Goal: Task Accomplishment & Management: Use online tool/utility

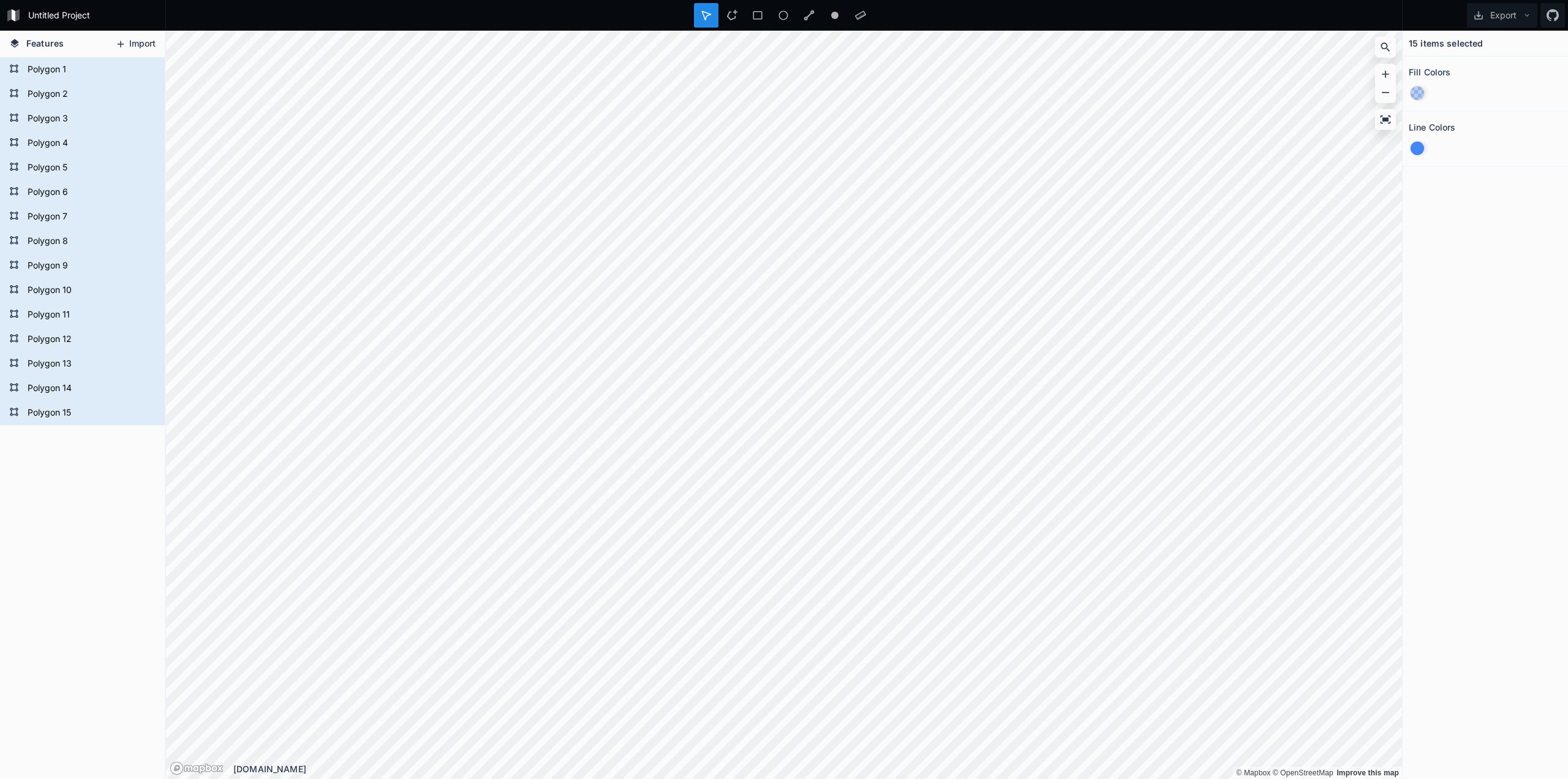
click at [134, 42] on button "Import" at bounding box center [136, 44] width 53 height 20
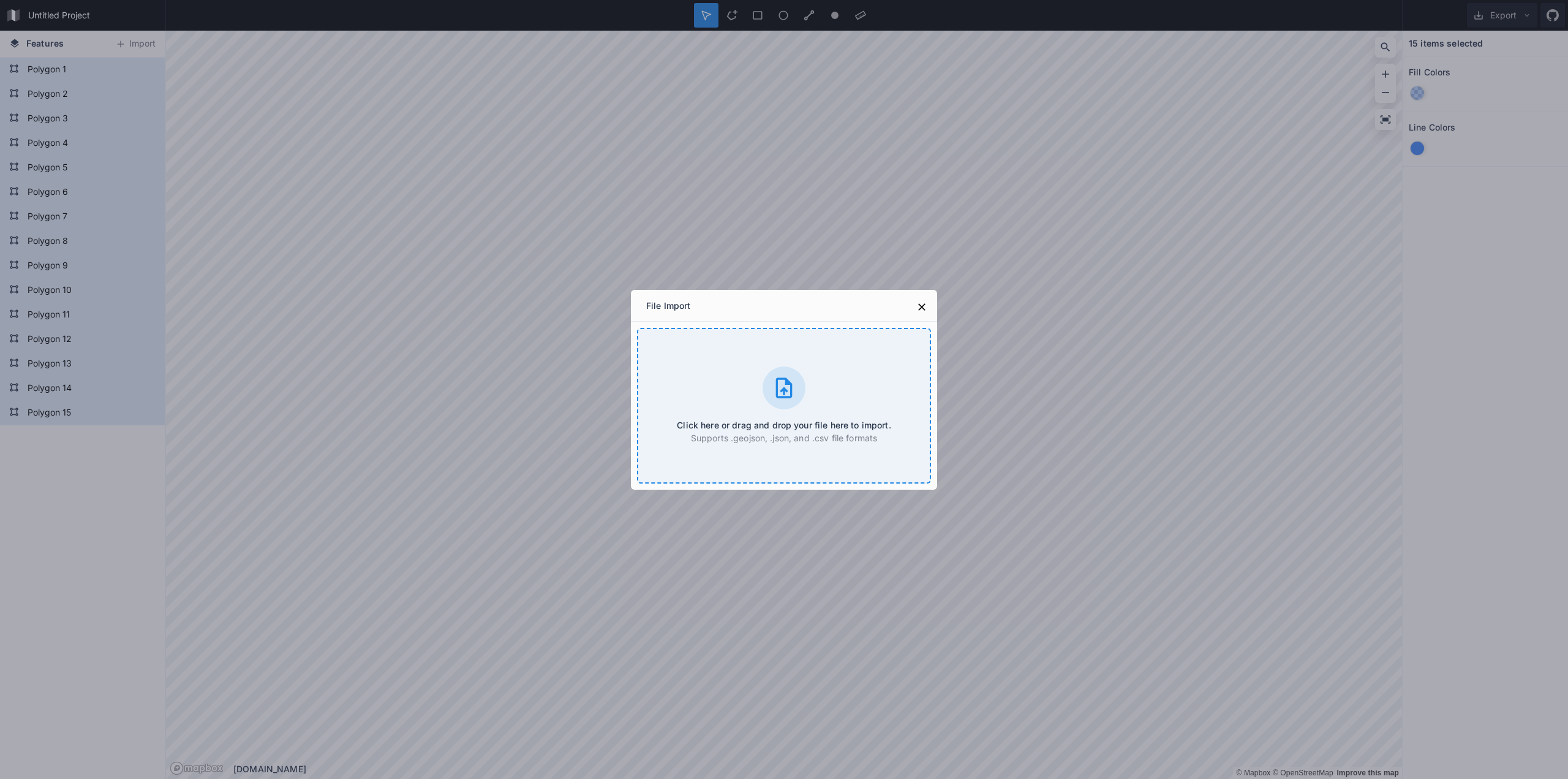
click at [818, 400] on div "Click here or drag and drop your file here to import. Supports .geojson, .json,…" at bounding box center [784, 405] width 294 height 155
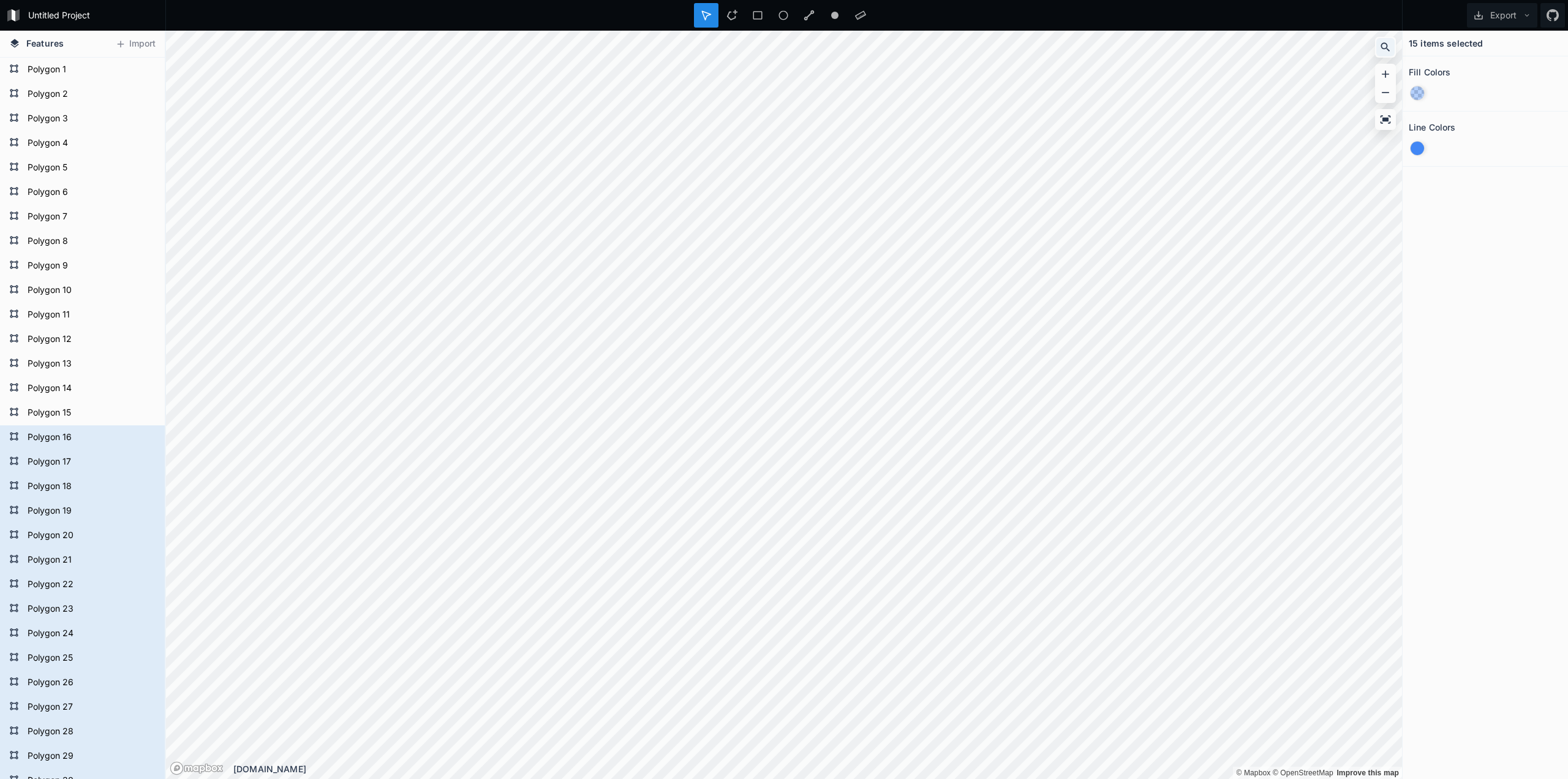
click at [1394, 49] on div at bounding box center [1385, 48] width 19 height 19
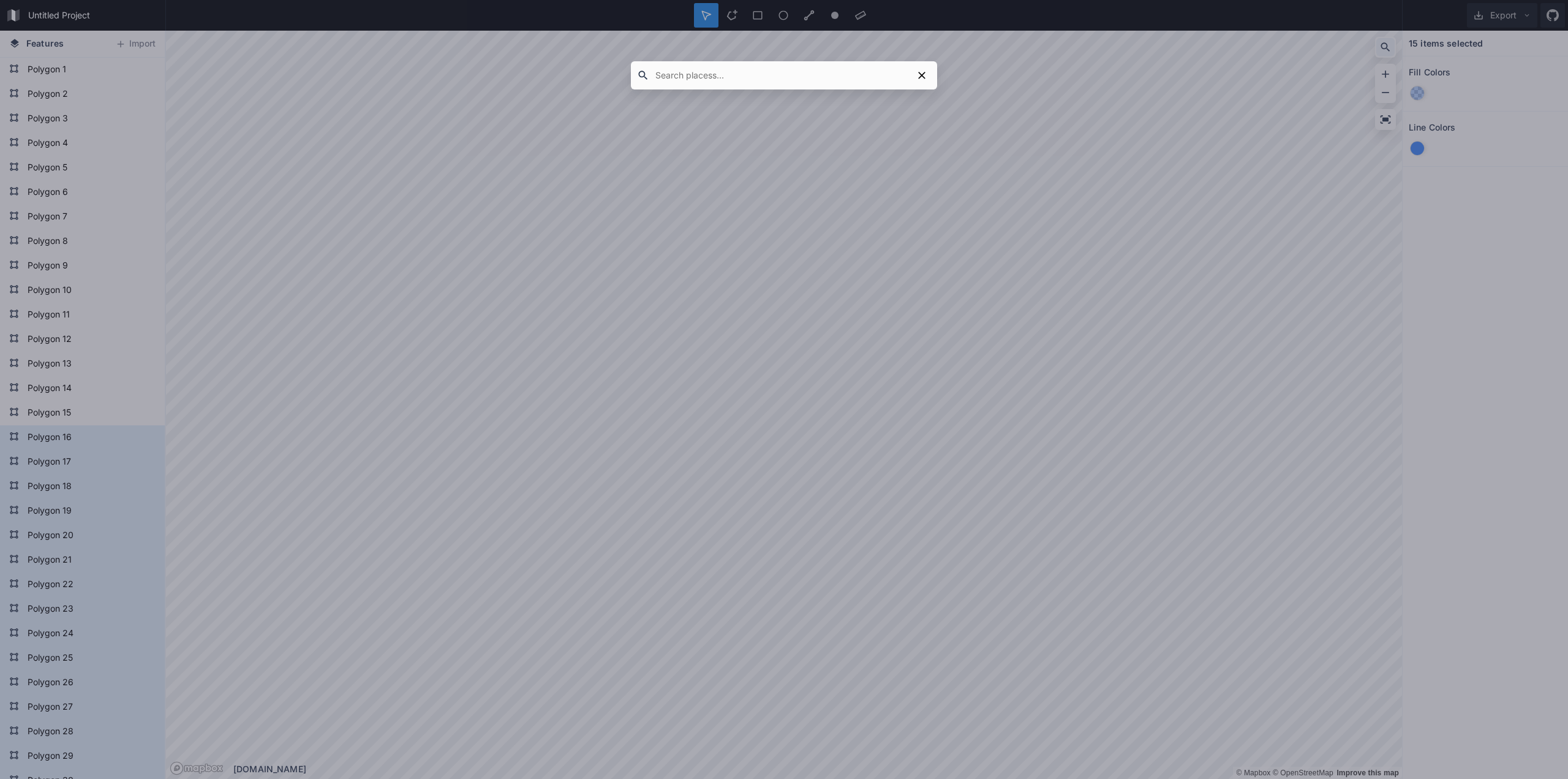
click at [1394, 49] on div at bounding box center [784, 390] width 1568 height 779
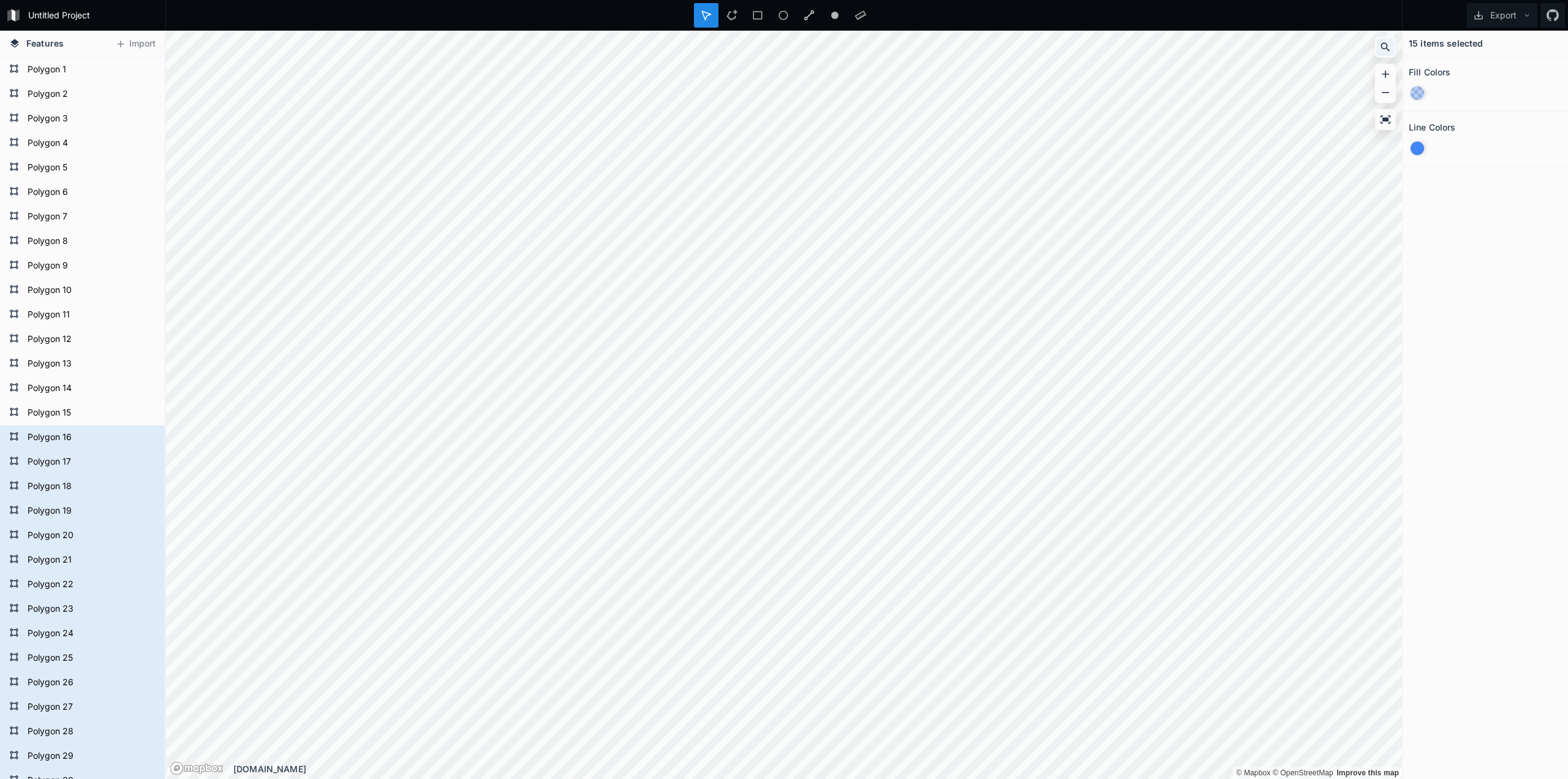
click at [1393, 48] on div at bounding box center [1385, 48] width 19 height 19
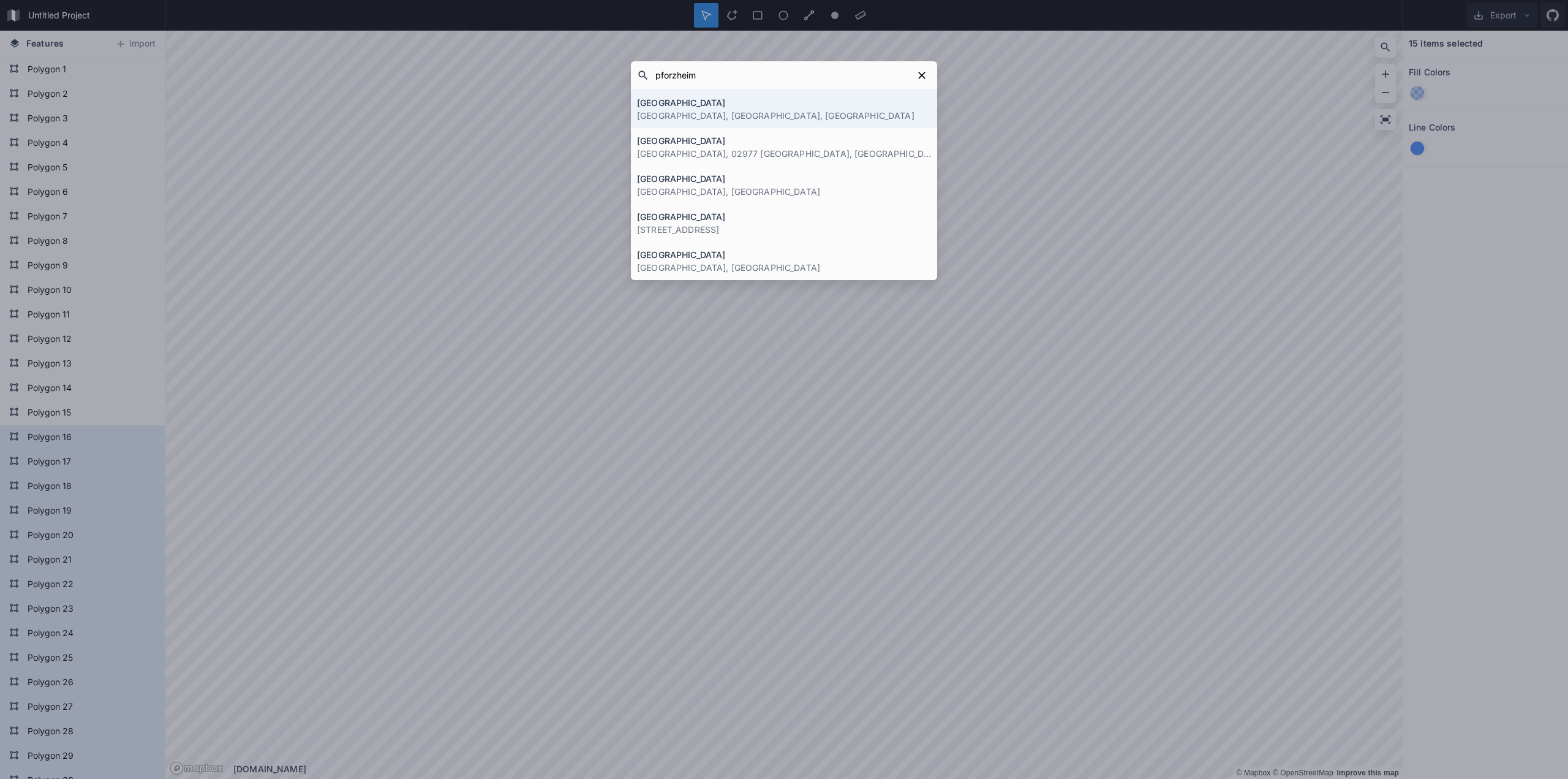
type input "pforzheim"
click at [892, 100] on h4 "[GEOGRAPHIC_DATA]" at bounding box center [784, 102] width 294 height 12
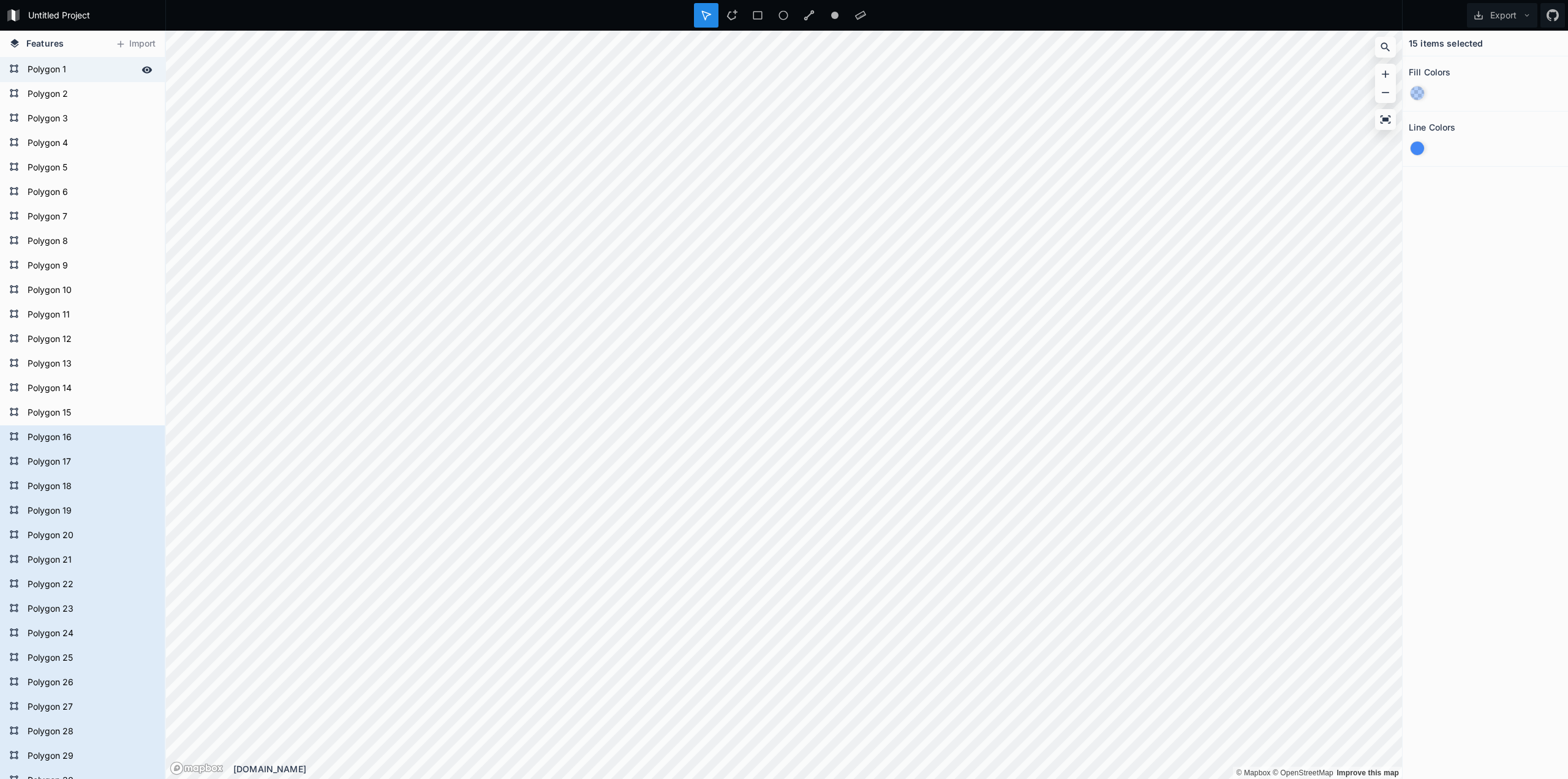
click at [82, 79] on form "Polygon 1" at bounding box center [81, 70] width 115 height 19
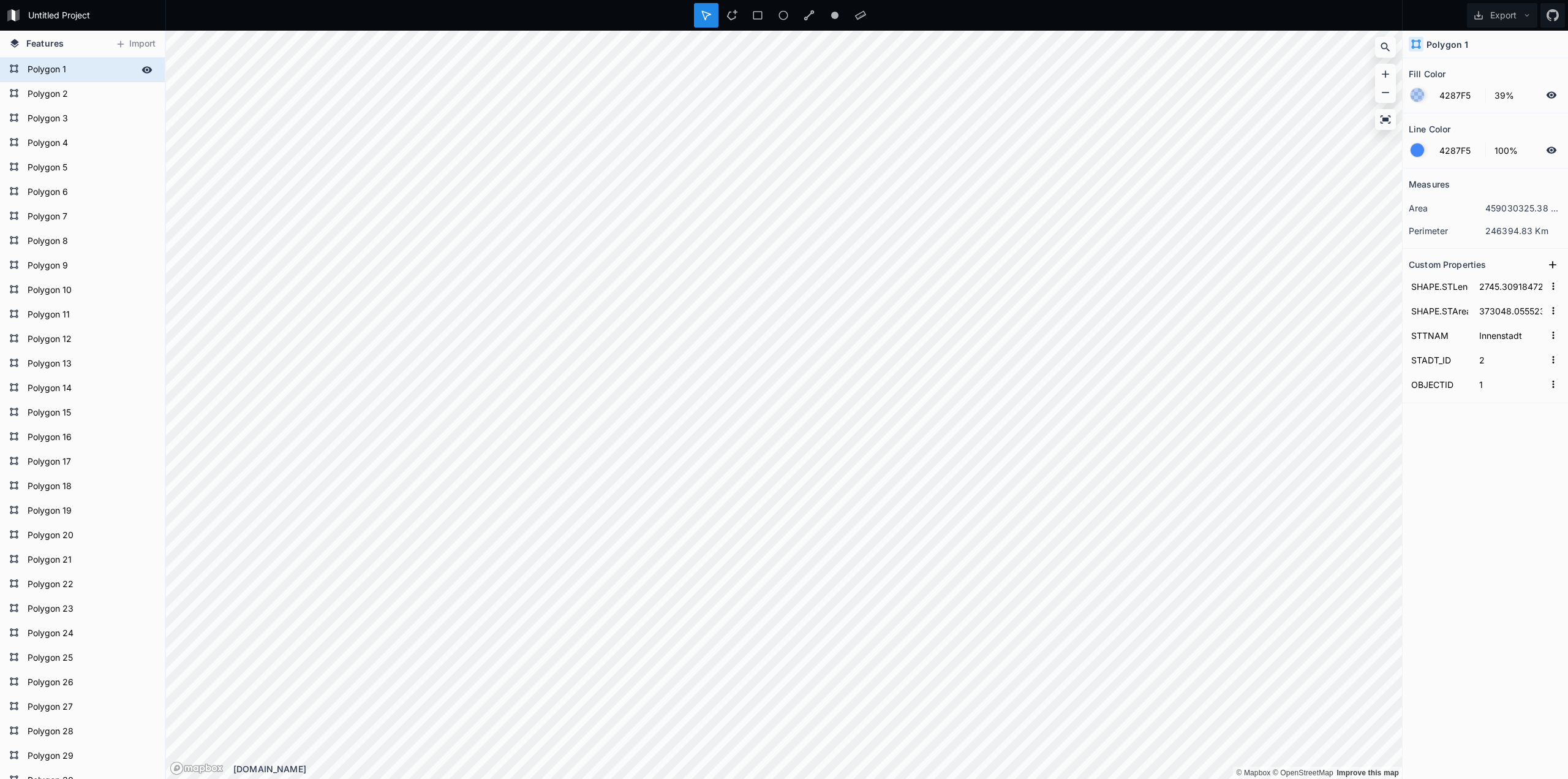
click at [141, 72] on icon at bounding box center [147, 69] width 11 height 11
click at [1553, 94] on icon at bounding box center [1552, 95] width 11 height 11
click at [16, 46] on icon at bounding box center [15, 44] width 11 height 11
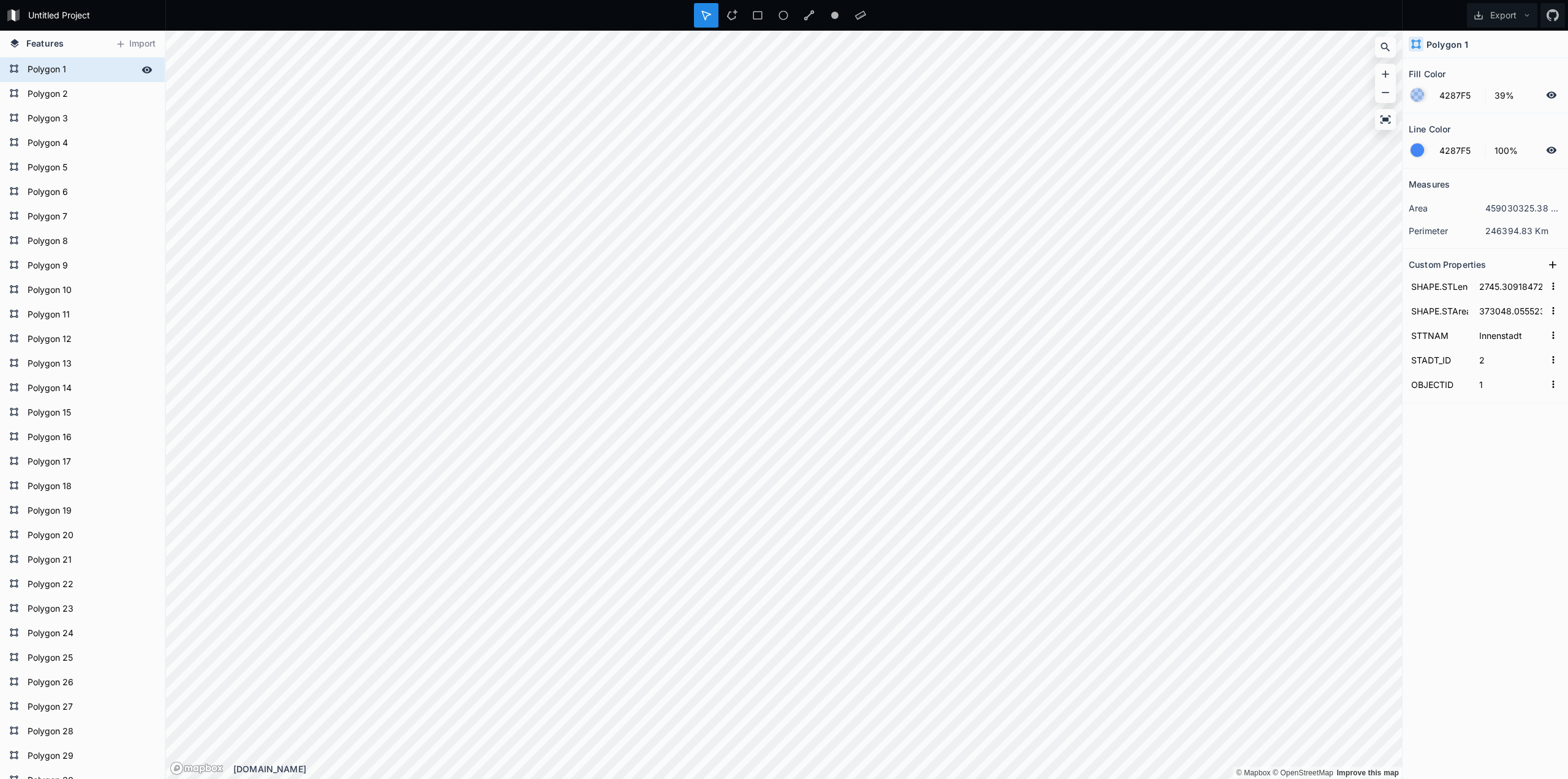
click at [15, 46] on icon at bounding box center [15, 44] width 11 height 11
click at [81, 46] on div "Features Import" at bounding box center [82, 44] width 165 height 27
click at [57, 47] on span "Features" at bounding box center [45, 43] width 37 height 12
click at [67, 51] on h4 "Features" at bounding box center [37, 44] width 67 height 27
click at [674, 183] on div "Features Import Polygon 30 Polygon 29 Polygon 28 Polygon 27 Polygon 26 Polygon …" at bounding box center [784, 404] width 1568 height 749
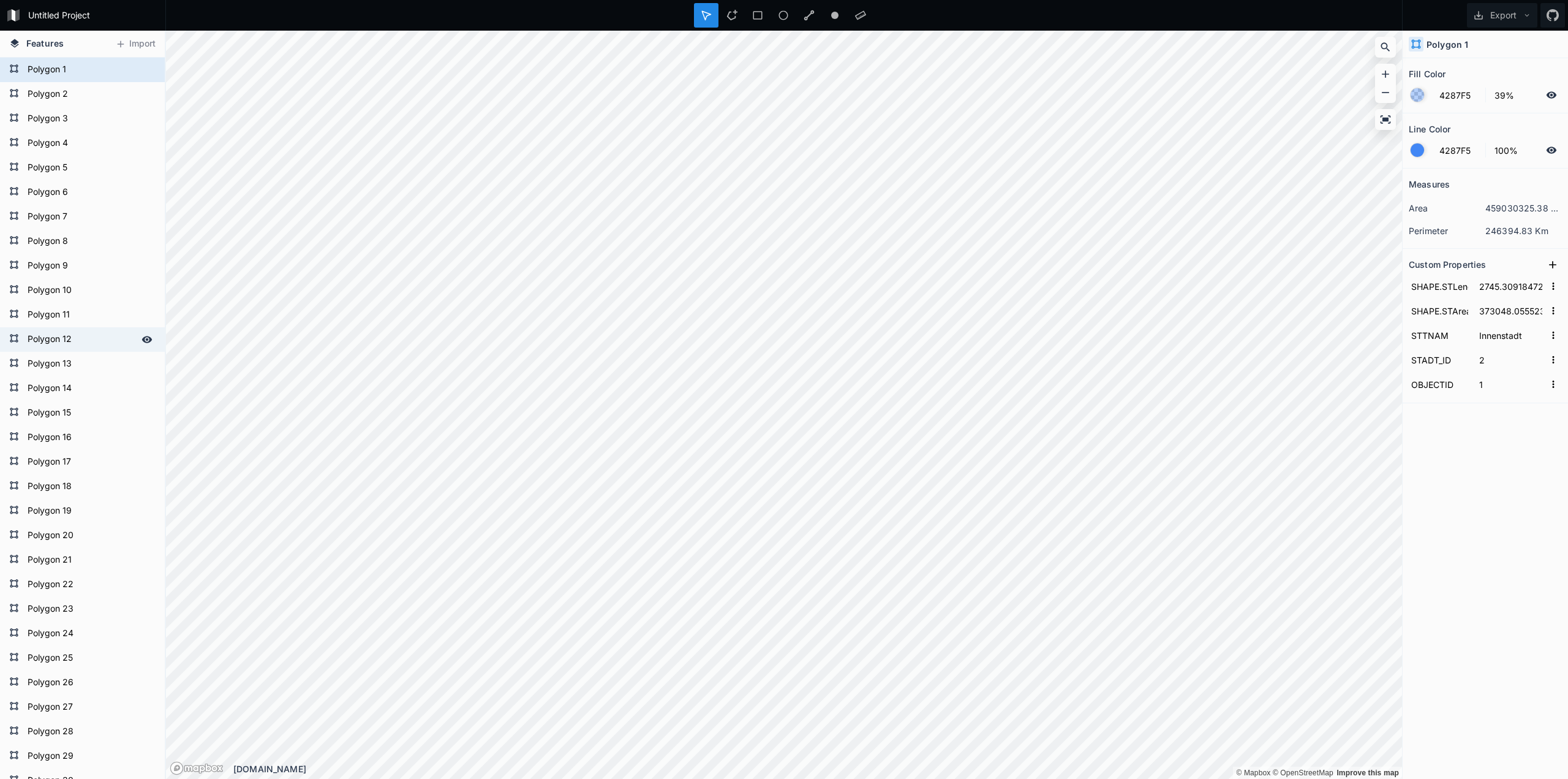
click at [55, 347] on form "Polygon 12" at bounding box center [81, 340] width 115 height 19
type input "17952.836441457577"
type input "9454748.22765315"
type input "Huchenfeld"
type input "14"
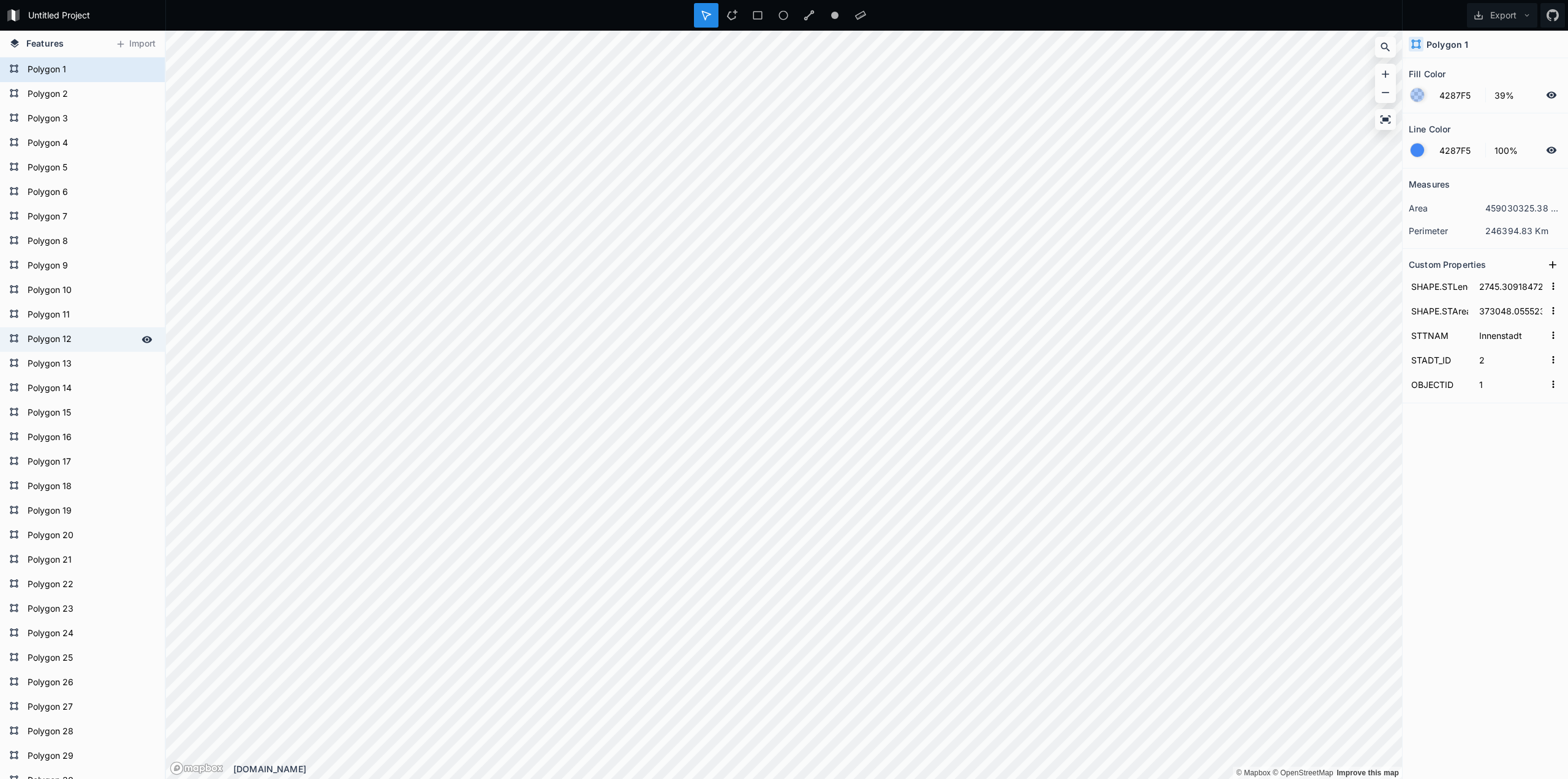
type input "12"
click at [59, 311] on form "Polygon 11" at bounding box center [81, 315] width 115 height 19
type input "23679.14906374593"
type input "13598048.02326037"
type input "[GEOGRAPHIC_DATA]"
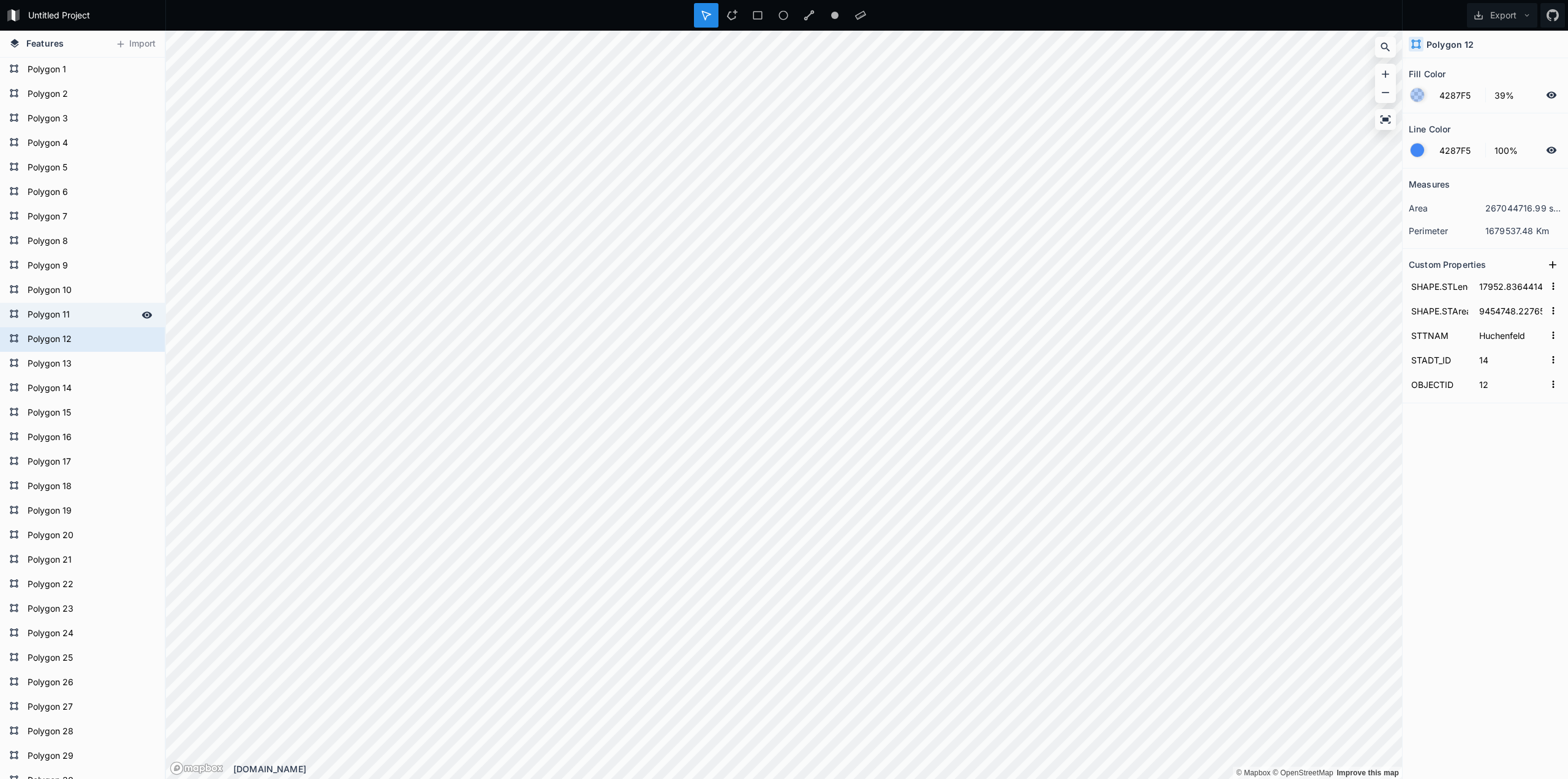
type input "8"
type input "11"
drag, startPoint x: 65, startPoint y: 274, endPoint x: 66, endPoint y: 258, distance: 16.0
click at [65, 273] on form "Polygon 9" at bounding box center [81, 266] width 115 height 19
type input "3856.209912763557"
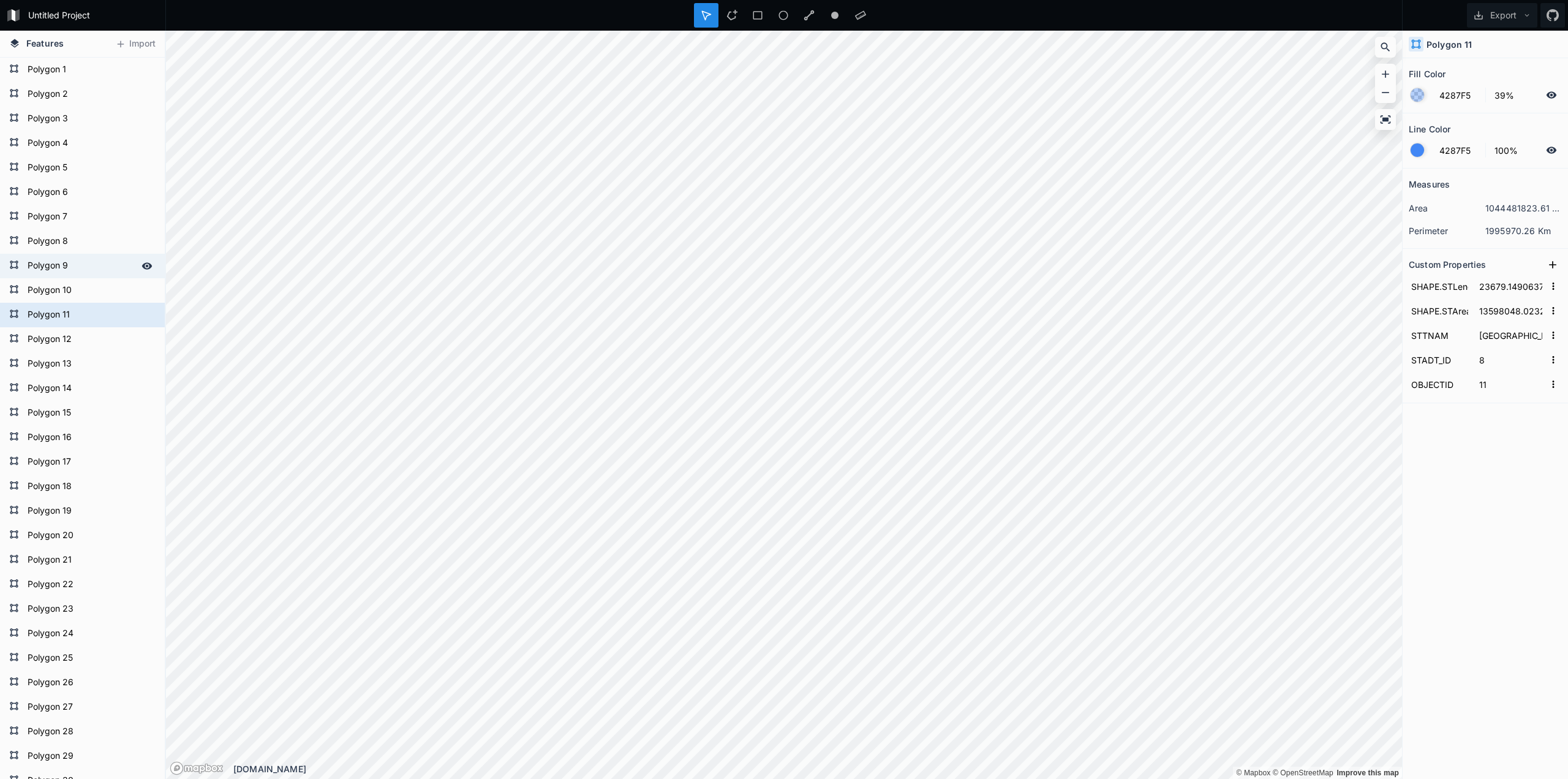
type input "696649.1103038"
type input "Weststadt"
type input "3"
type input "9"
drag, startPoint x: 68, startPoint y: 222, endPoint x: 71, endPoint y: 186, distance: 36.1
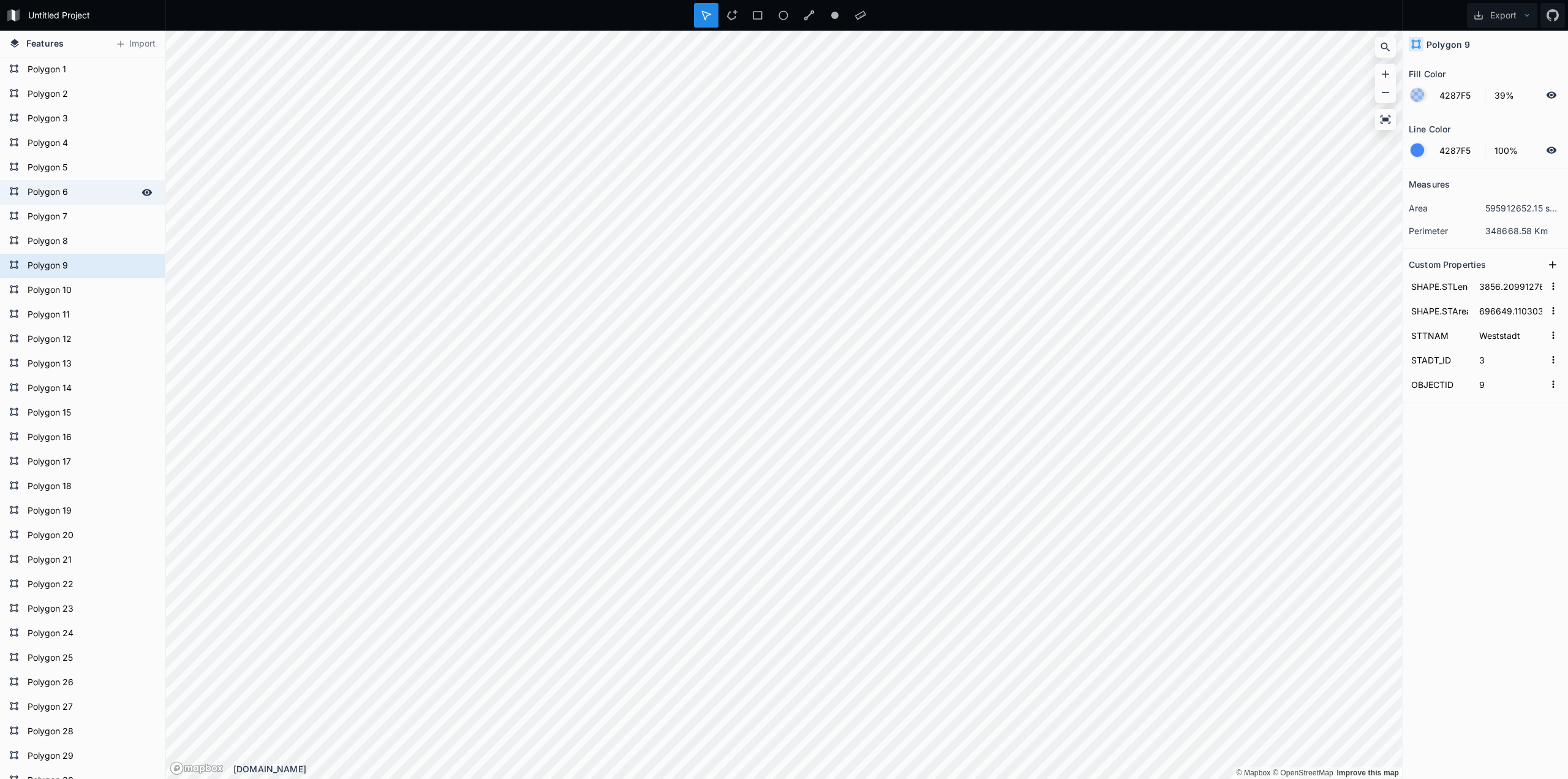
click at [69, 211] on form "Polygon 7" at bounding box center [90, 217] width 132 height 19
type input "25370.89495188727"
type input "20703882.966970876"
type input "Buckenberg"
type input "7"
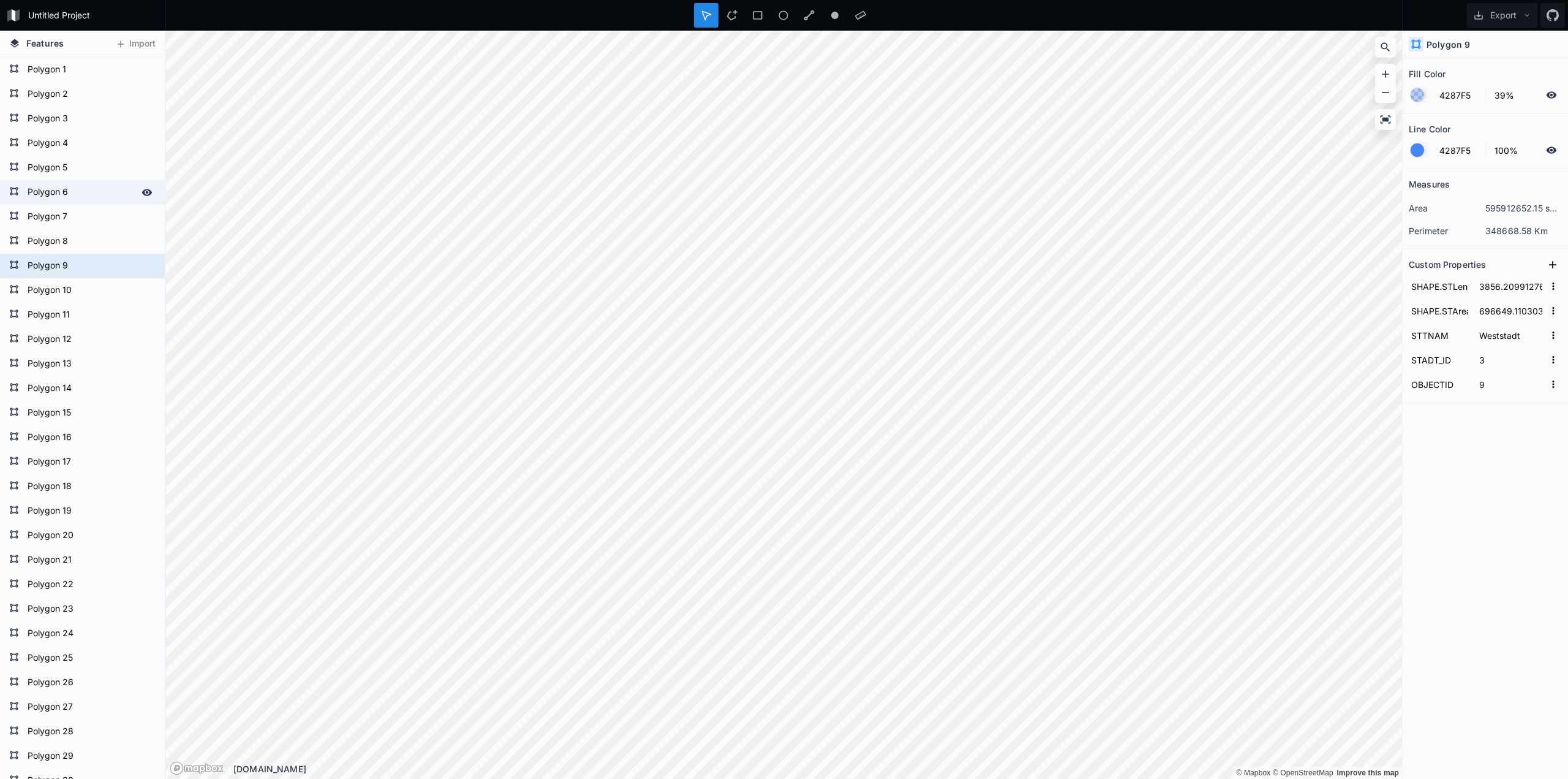
type input "7"
click at [72, 158] on form "Polygon 5" at bounding box center [81, 168] width 115 height 19
type input "6432.4991483029335"
type input "2123230.54966447"
type input "[GEOGRAPHIC_DATA]"
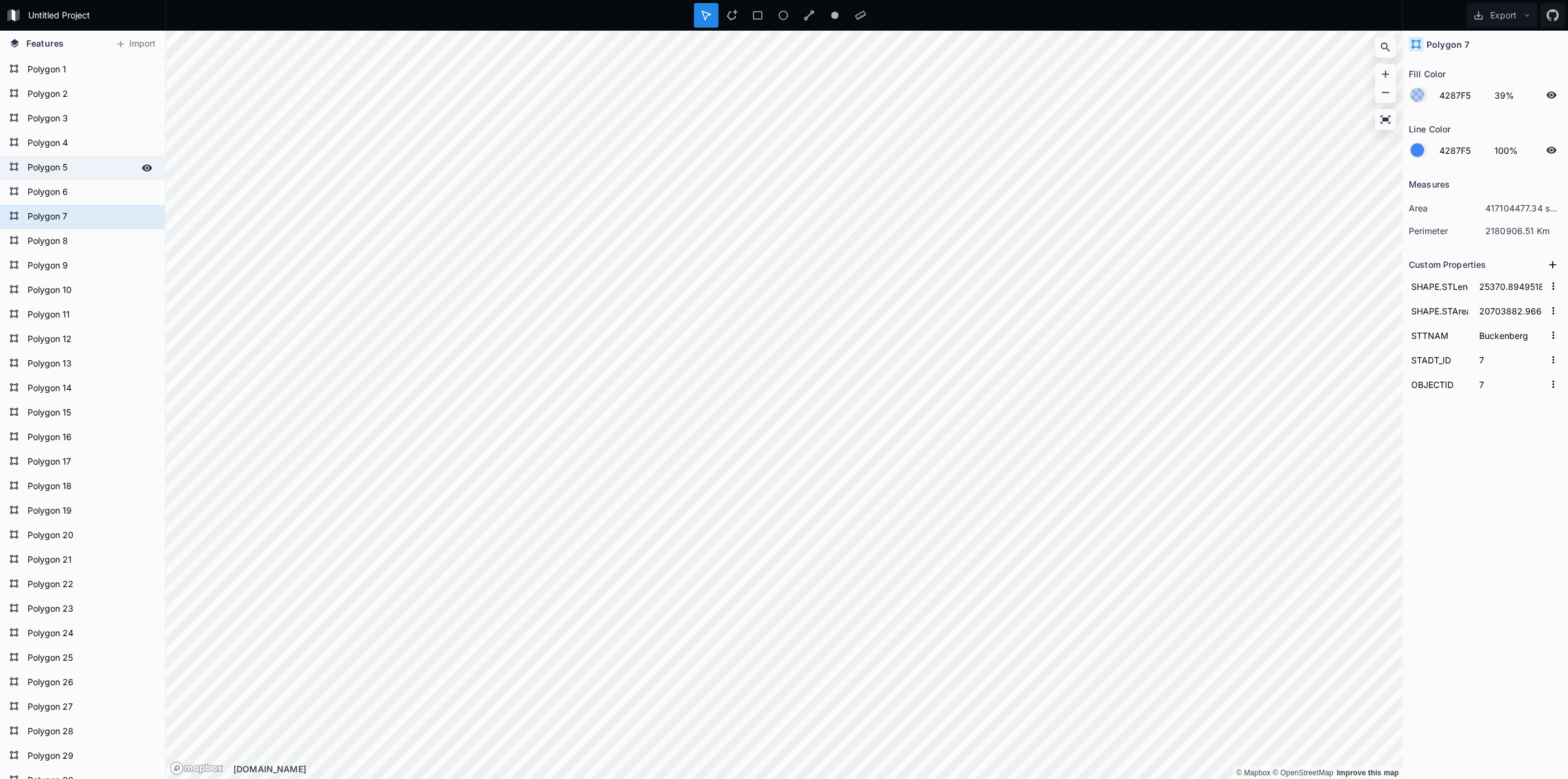
type input "4"
type input "5"
click at [1552, 272] on button at bounding box center [1553, 265] width 19 height 19
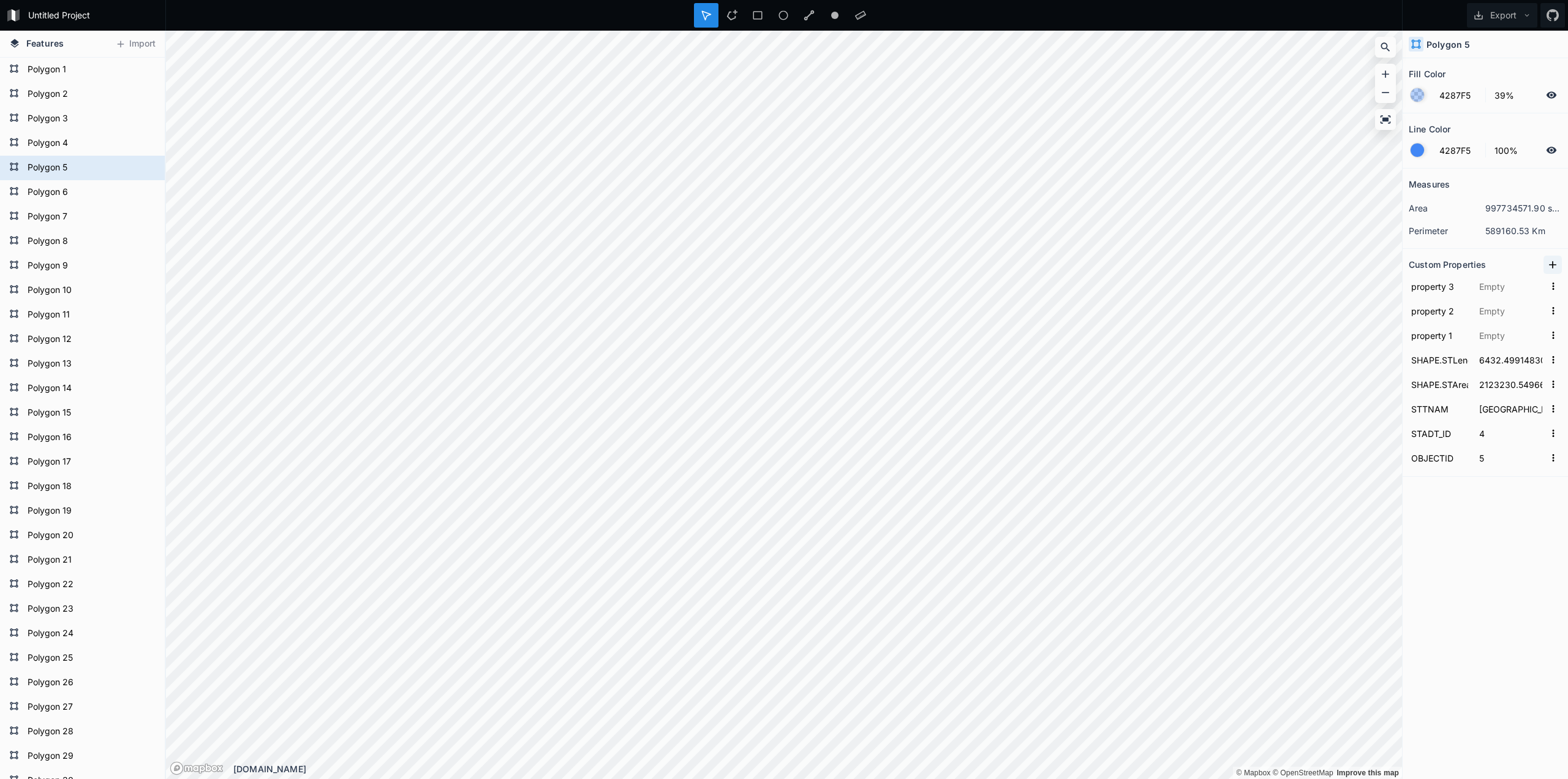
click at [1552, 272] on button at bounding box center [1553, 265] width 19 height 19
